Goal: Information Seeking & Learning: Learn about a topic

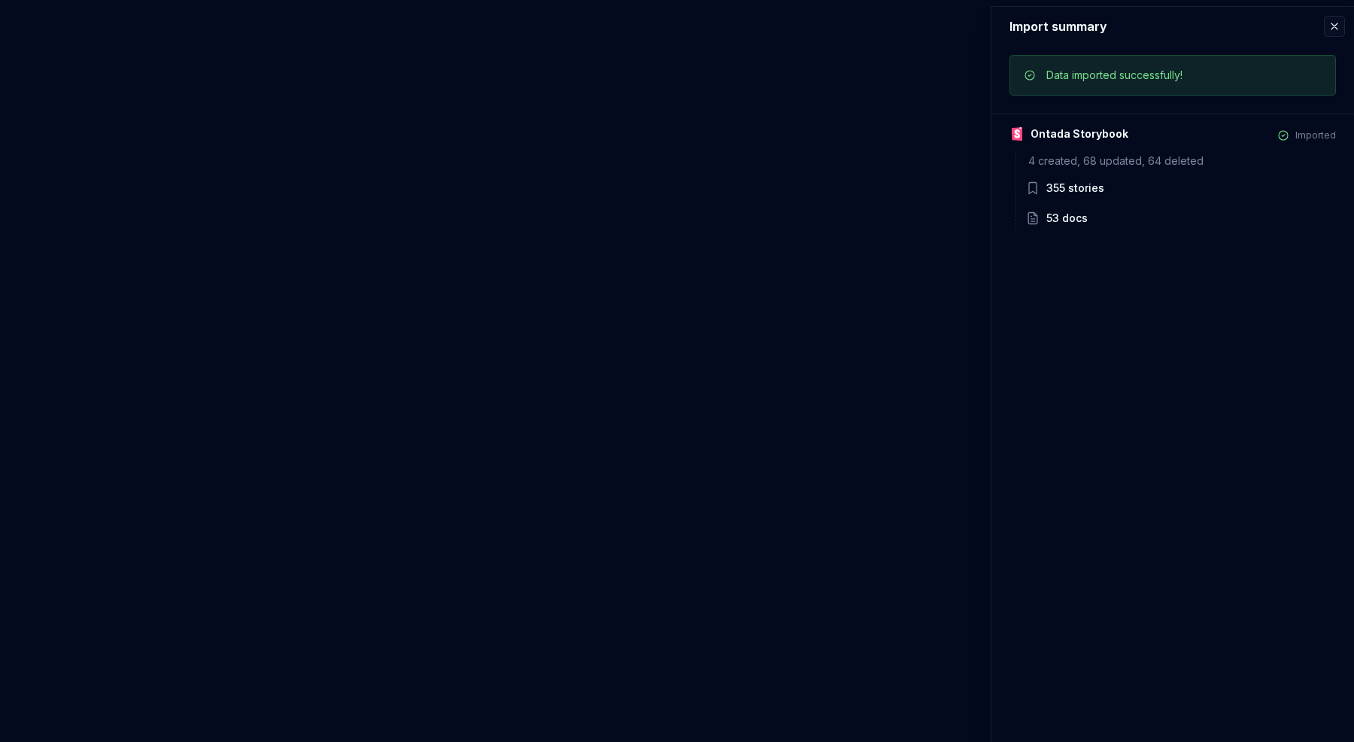
click at [1074, 191] on div "355 stories" at bounding box center [1075, 188] width 58 height 15
click at [1036, 191] on icon at bounding box center [1033, 188] width 8 height 11
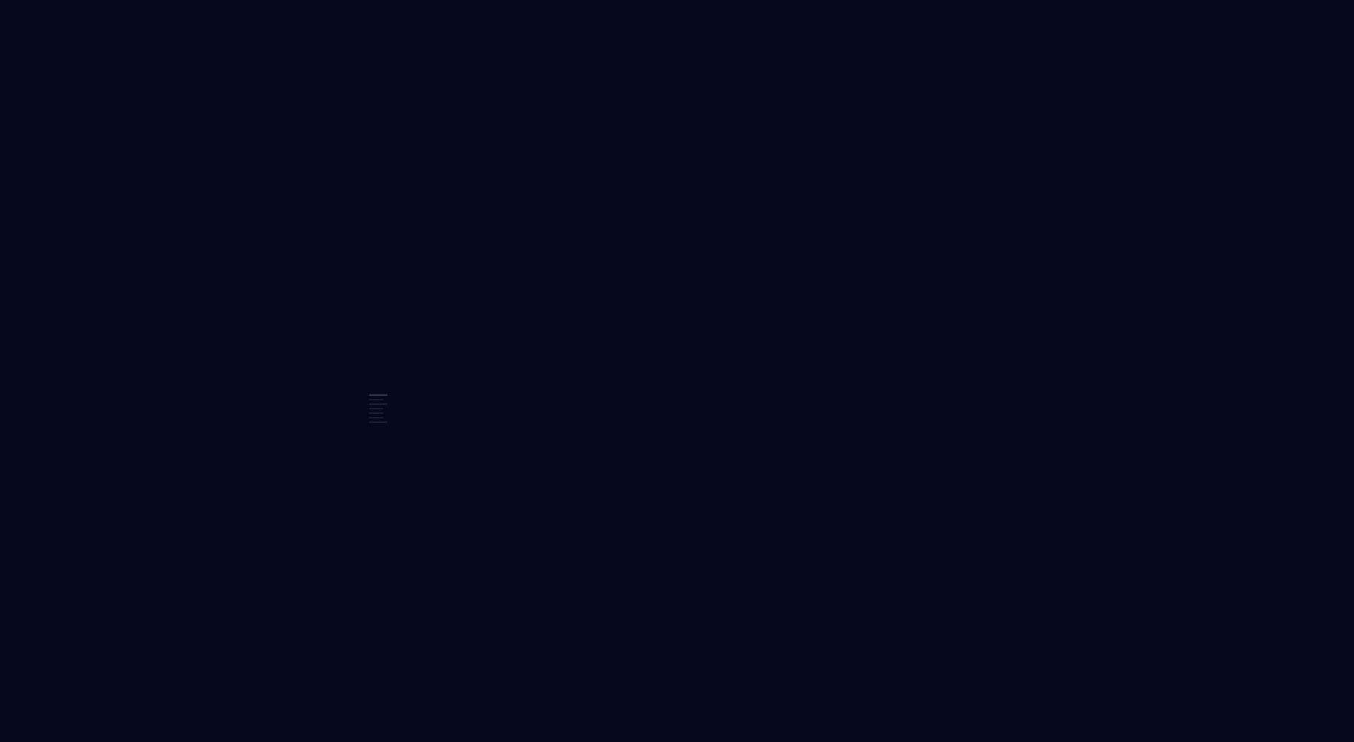
scroll to position [1265, 0]
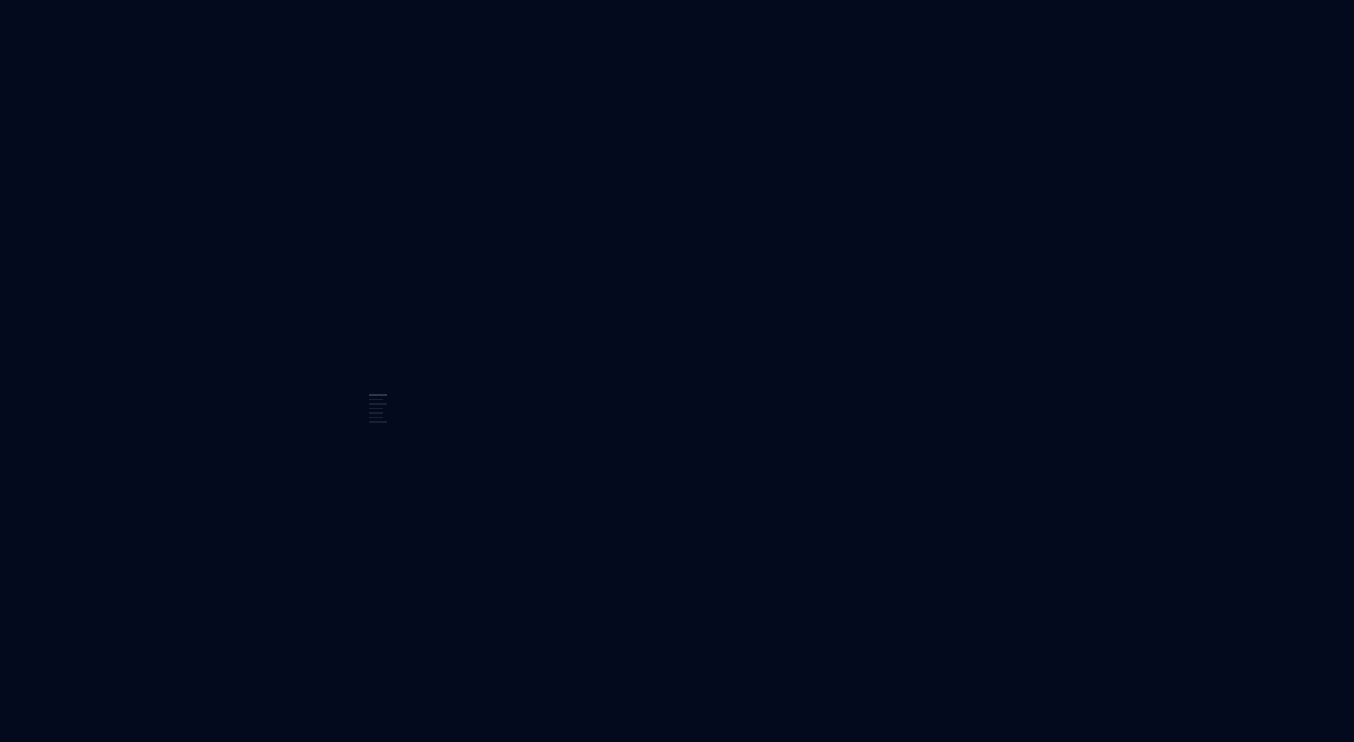
click at [14, 30] on html "M Ontada YP Home Documentation Analytics Code automation Design system data Des…" at bounding box center [677, 371] width 1354 height 742
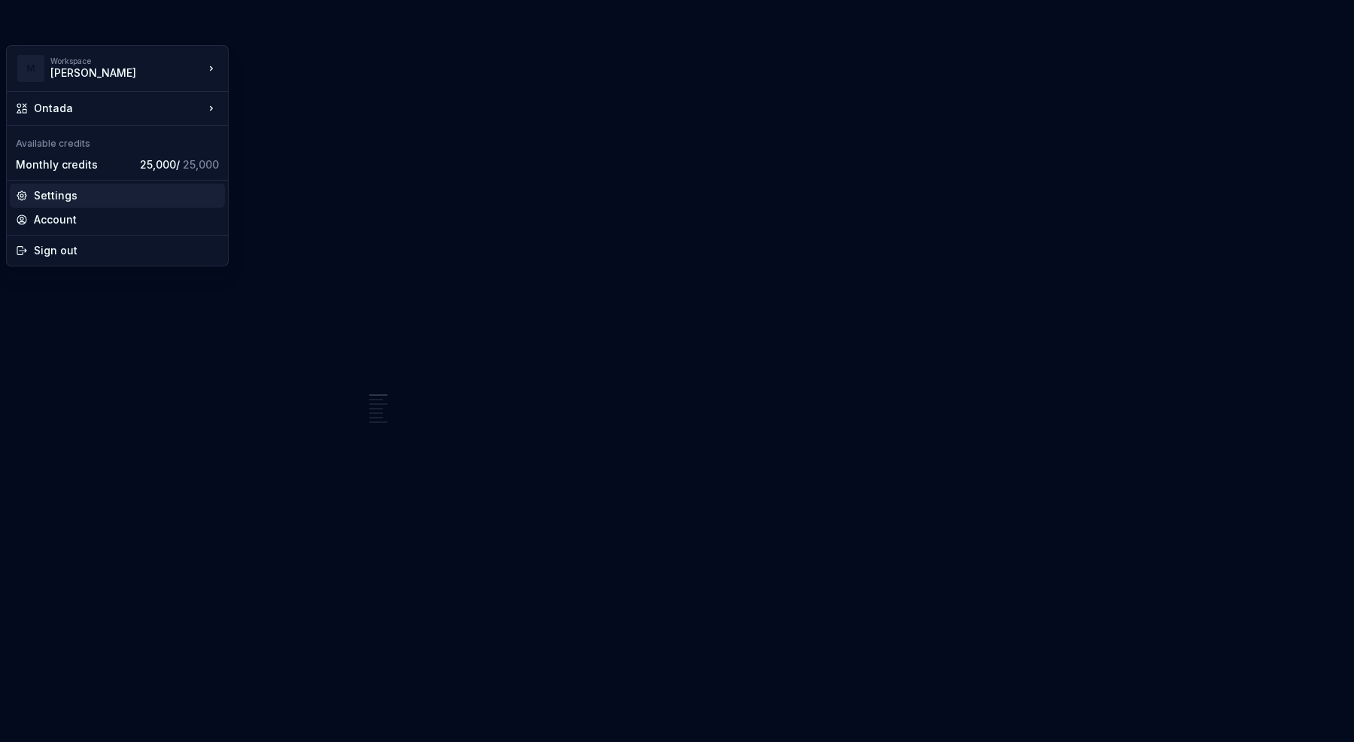
click at [79, 194] on div "Settings" at bounding box center [126, 195] width 185 height 15
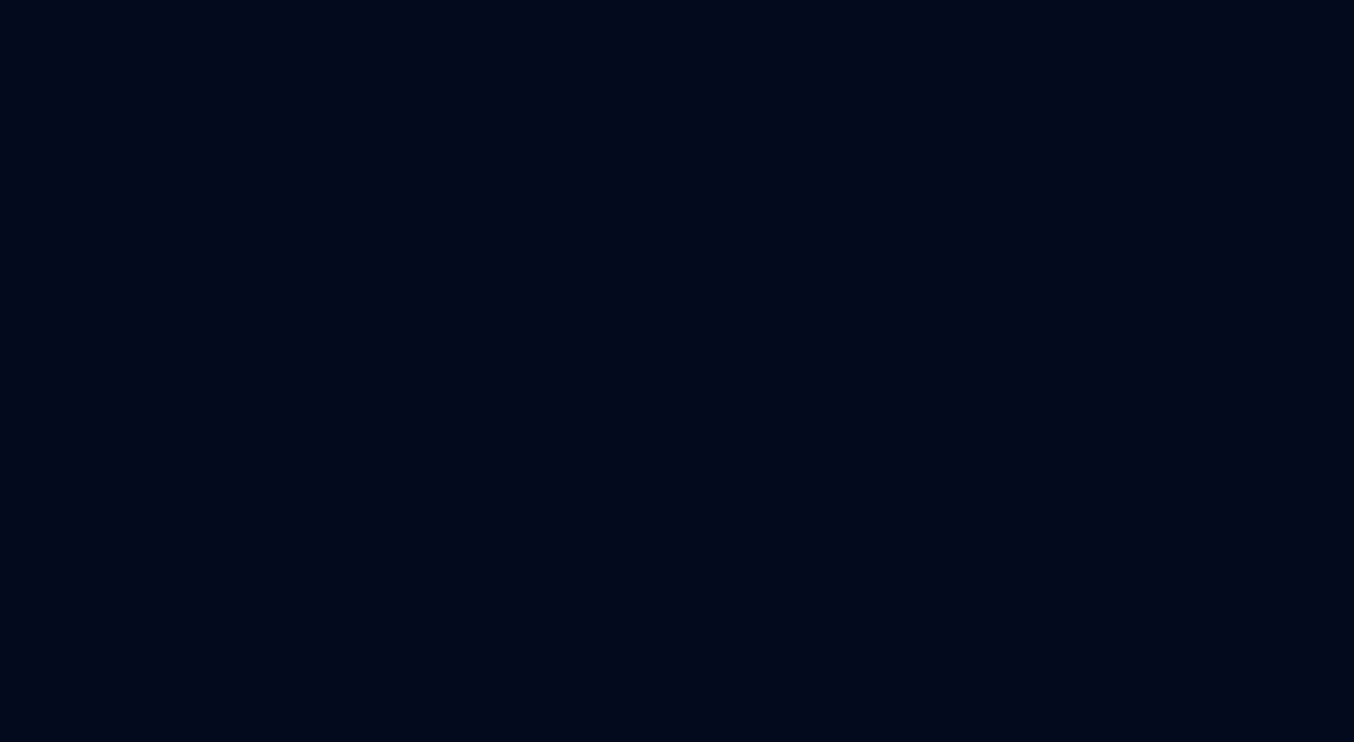
type textarea "*"
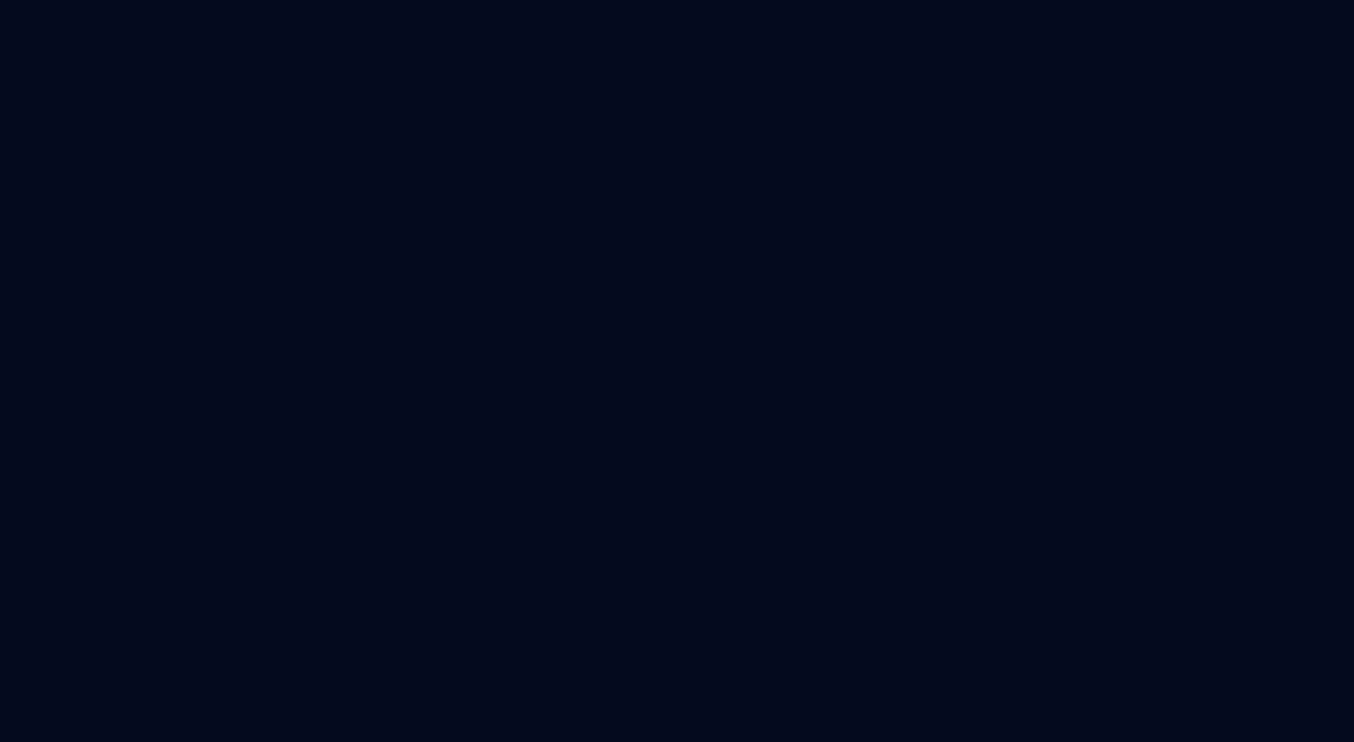
scroll to position [126, 0]
